Goal: Information Seeking & Learning: Learn about a topic

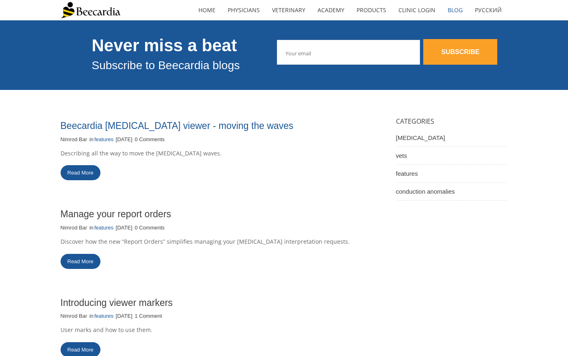
click at [157, 124] on link "Beecardia ECG viewer - moving the waves" at bounding box center [177, 125] width 233 height 11
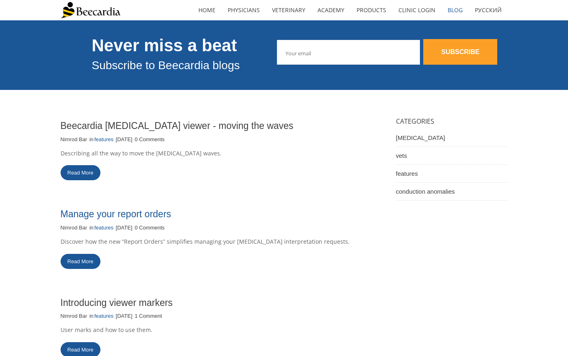
click at [151, 214] on link "Manage your report orders" at bounding box center [116, 213] width 111 height 11
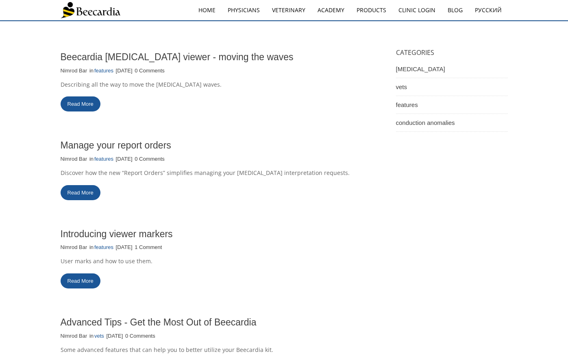
scroll to position [74, 0]
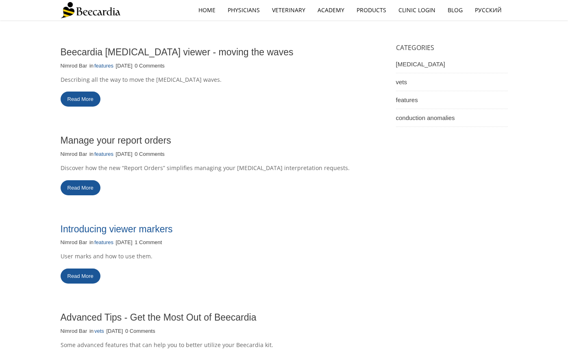
click at [110, 226] on link "Introducing viewer markers" at bounding box center [117, 229] width 112 height 11
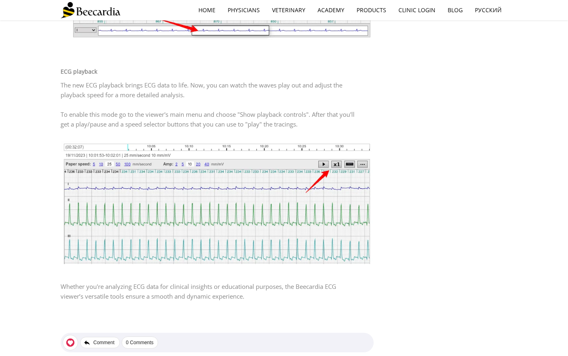
scroll to position [632, 0]
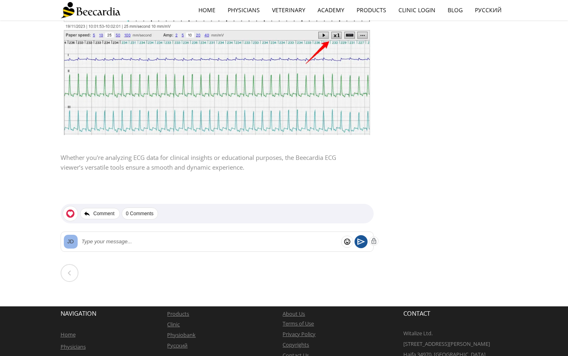
scroll to position [727, 0]
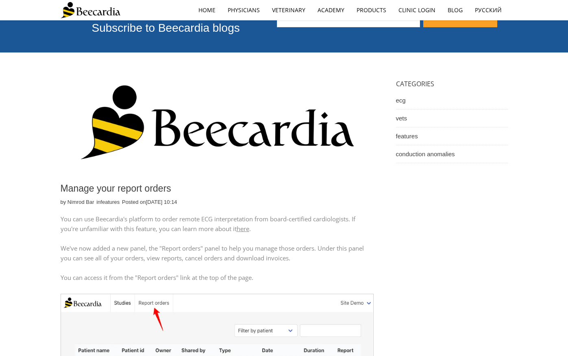
scroll to position [80, 0]
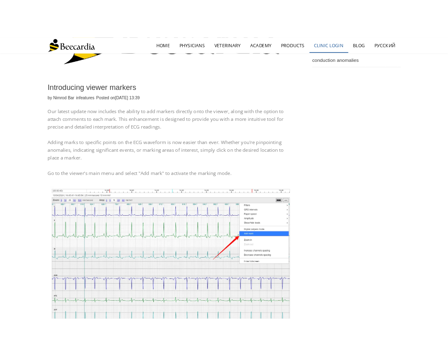
scroll to position [157, 0]
